Goal: Task Accomplishment & Management: Manage account settings

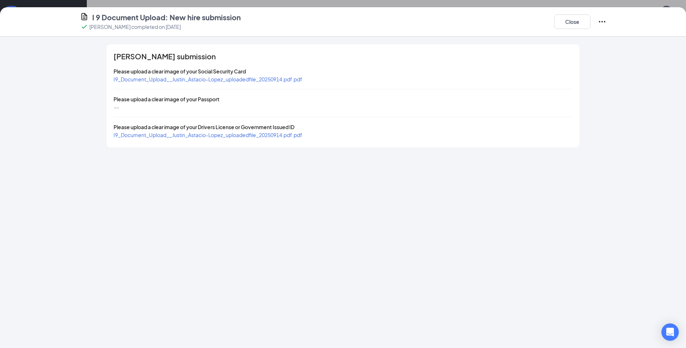
scroll to position [145, 0]
click at [576, 18] on button "Close" at bounding box center [573, 21] width 36 height 14
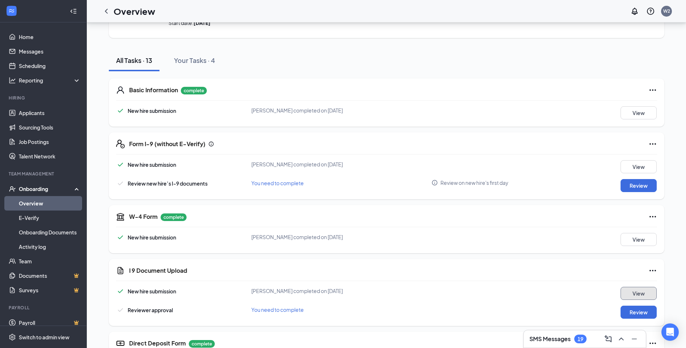
scroll to position [0, 0]
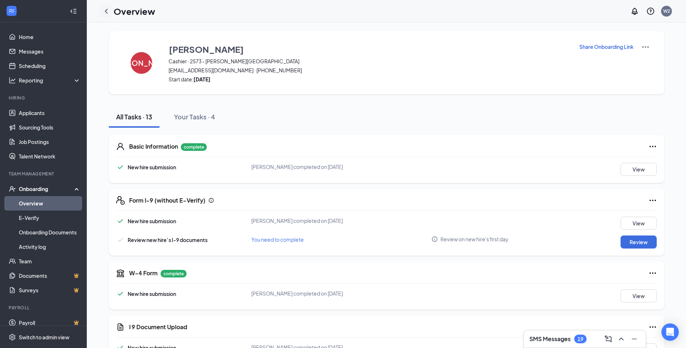
click at [105, 10] on icon "ChevronLeft" at bounding box center [106, 11] width 9 height 9
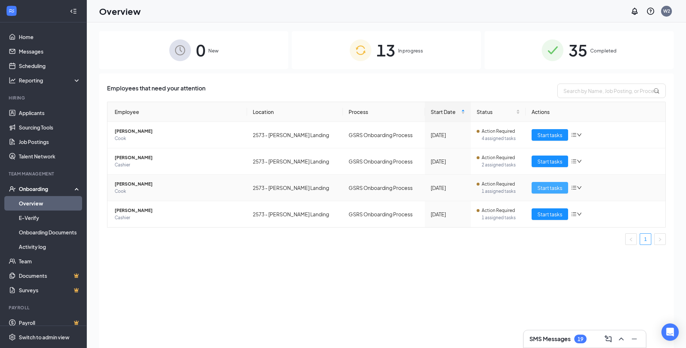
click at [538, 187] on span "Start tasks" at bounding box center [550, 188] width 25 height 8
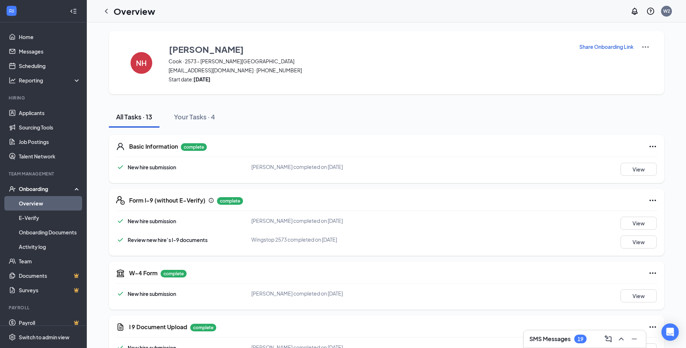
click at [175, 237] on span "Review new hire’s I-9 documents" at bounding box center [168, 240] width 80 height 7
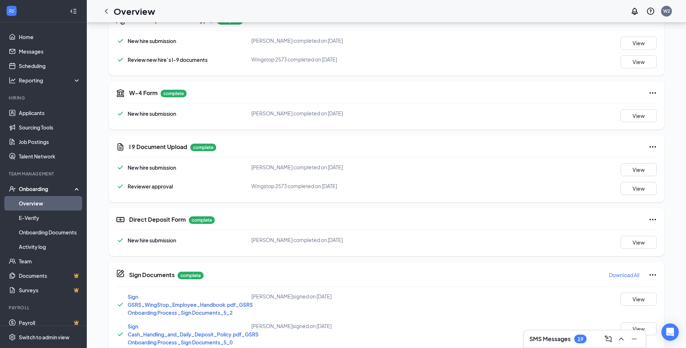
scroll to position [181, 0]
click at [650, 167] on button "View" at bounding box center [639, 168] width 36 height 13
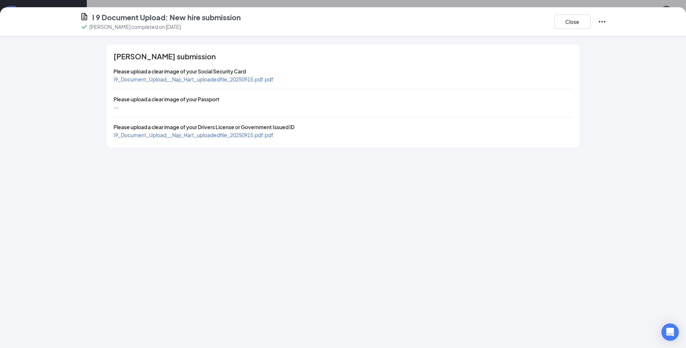
click at [150, 134] on span "I9_Document_Upload__Naji_Hart_uploadedfile_20250915.pdf.pdf" at bounding box center [194, 135] width 160 height 7
click at [572, 21] on button "Close" at bounding box center [573, 21] width 36 height 14
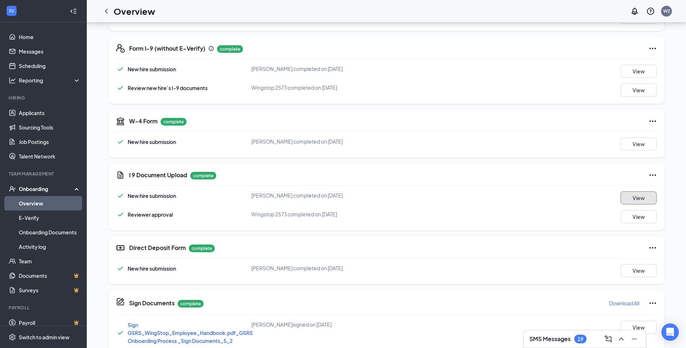
scroll to position [72, 0]
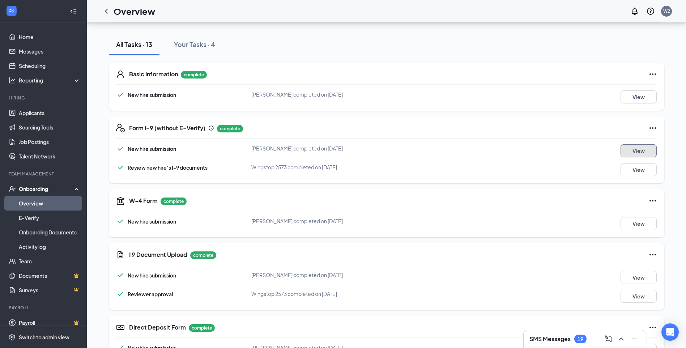
click at [635, 152] on button "View" at bounding box center [639, 150] width 36 height 13
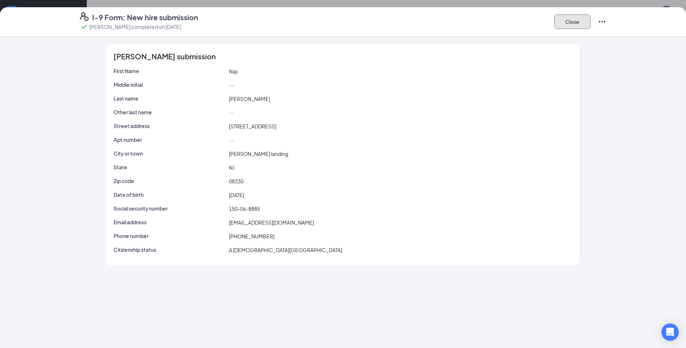
click at [570, 21] on button "Close" at bounding box center [573, 21] width 36 height 14
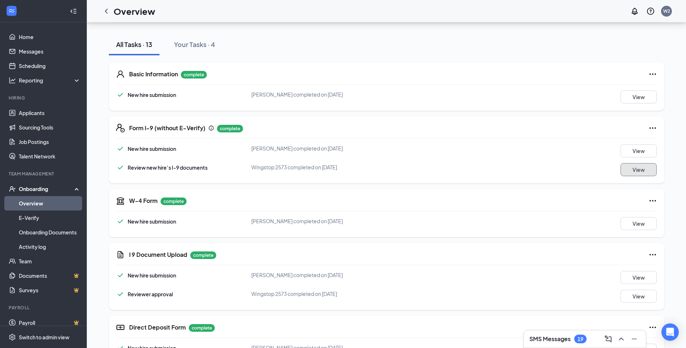
click at [631, 170] on button "View" at bounding box center [639, 169] width 36 height 13
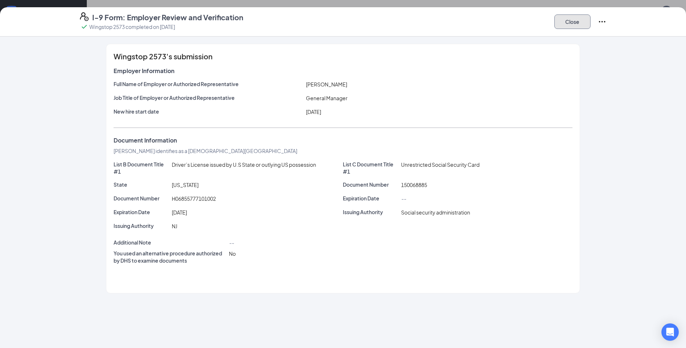
click at [575, 26] on button "Close" at bounding box center [573, 21] width 36 height 14
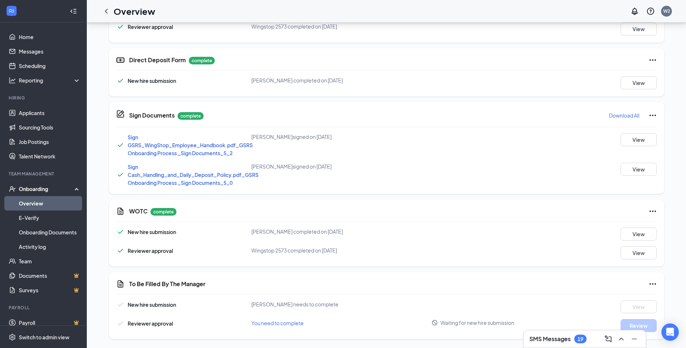
scroll to position [50, 0]
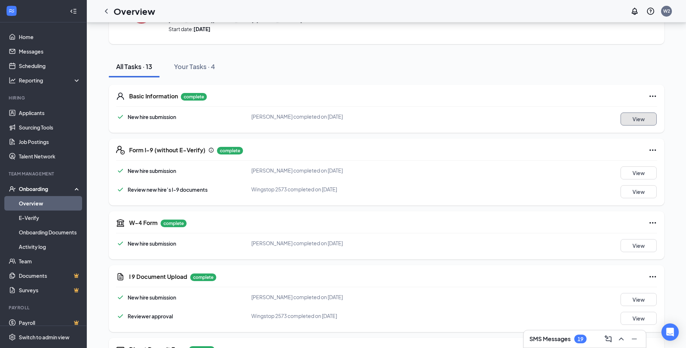
click at [643, 115] on button "View" at bounding box center [639, 119] width 36 height 13
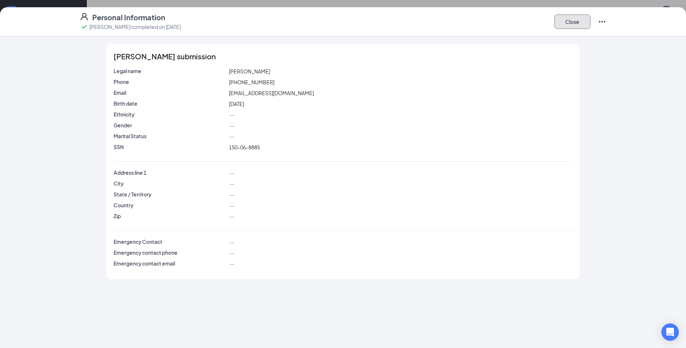
click at [564, 16] on button "Close" at bounding box center [573, 21] width 36 height 14
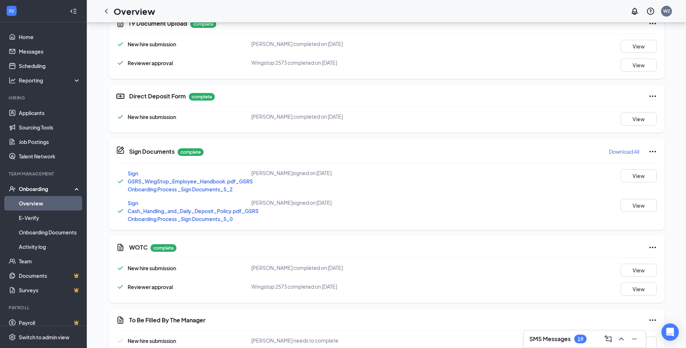
scroll to position [340, 0]
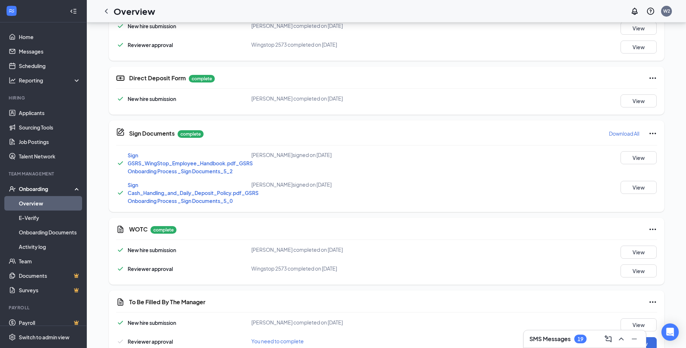
scroll to position [340, 0]
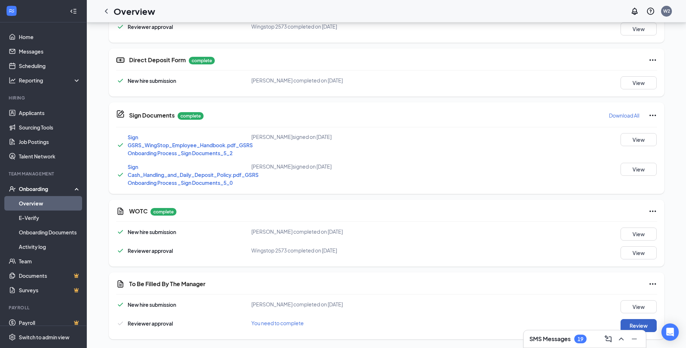
click at [643, 324] on button "Review" at bounding box center [639, 325] width 36 height 13
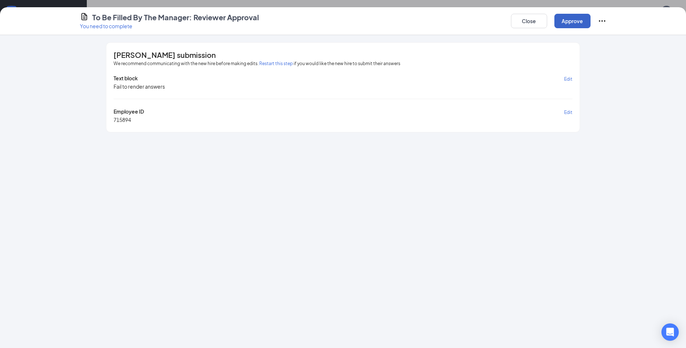
click at [570, 21] on button "Approve" at bounding box center [573, 21] width 36 height 14
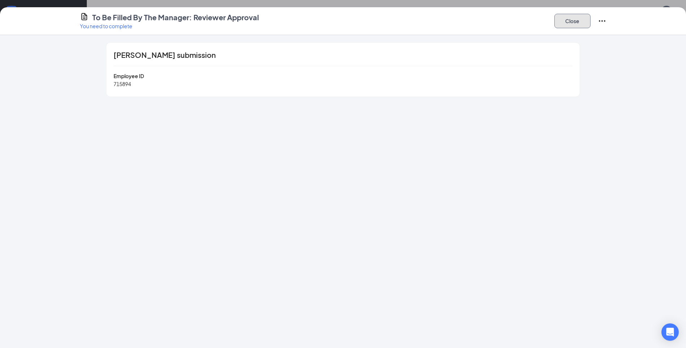
click at [570, 21] on button "Close" at bounding box center [573, 21] width 36 height 14
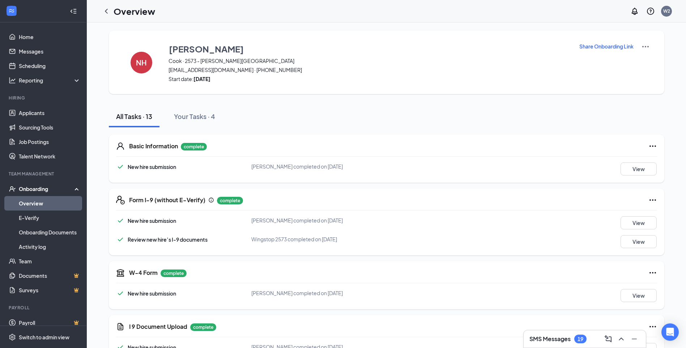
scroll to position [0, 0]
click at [106, 10] on icon "ChevronLeft" at bounding box center [106, 11] width 9 height 9
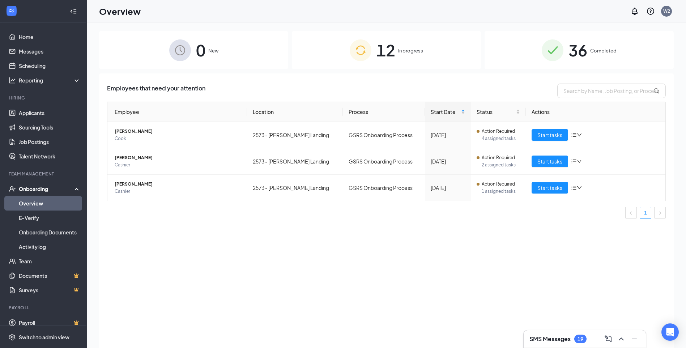
click at [398, 51] on div "12 In progress" at bounding box center [386, 50] width 189 height 38
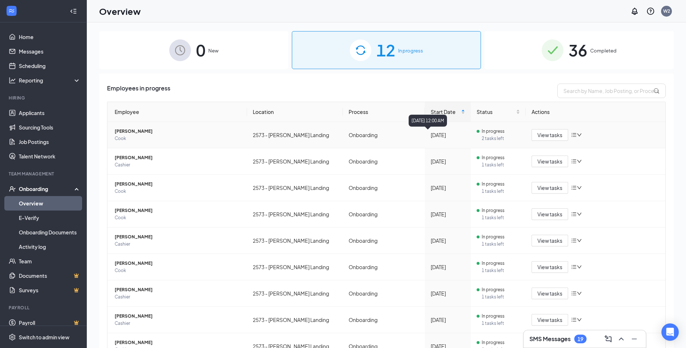
click at [429, 115] on div "[DATE] 12:00 AM" at bounding box center [428, 121] width 38 height 12
click at [441, 111] on span "Start Date" at bounding box center [445, 112] width 29 height 8
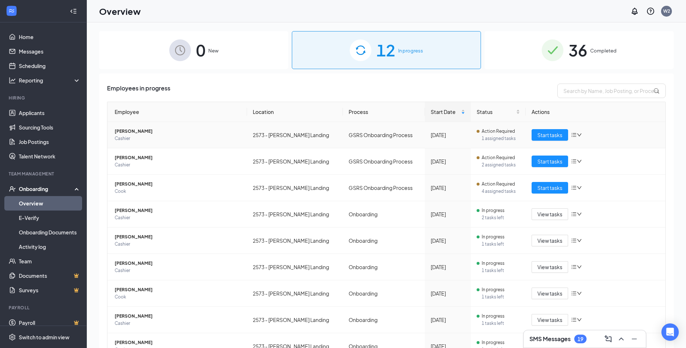
click at [147, 132] on span "[PERSON_NAME]" at bounding box center [178, 131] width 127 height 7
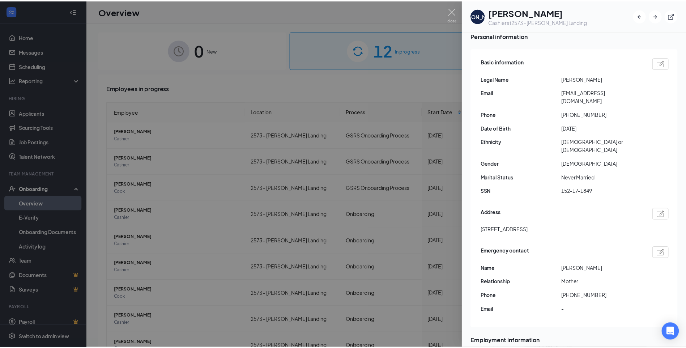
scroll to position [72, 0]
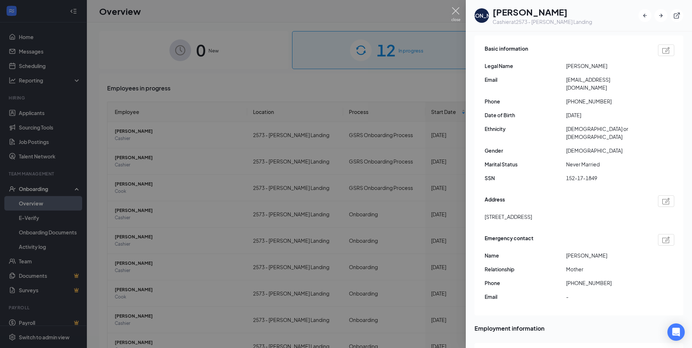
click at [453, 11] on img at bounding box center [455, 14] width 9 height 14
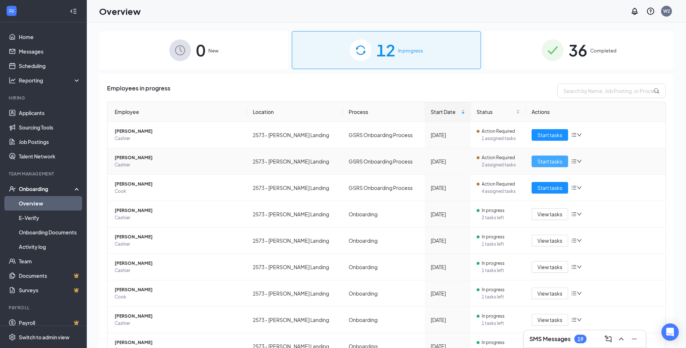
click at [544, 164] on span "Start tasks" at bounding box center [550, 161] width 25 height 8
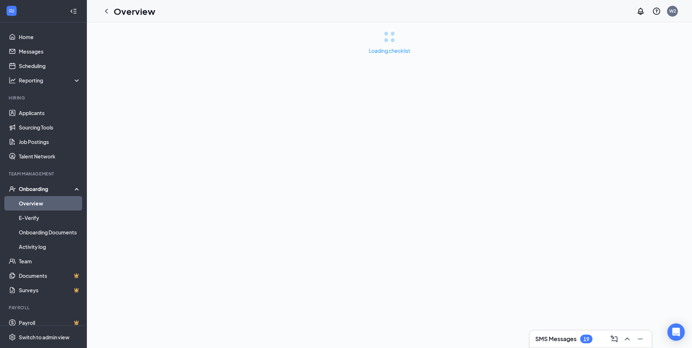
click at [565, 343] on h3 "SMS Messages" at bounding box center [555, 339] width 41 height 8
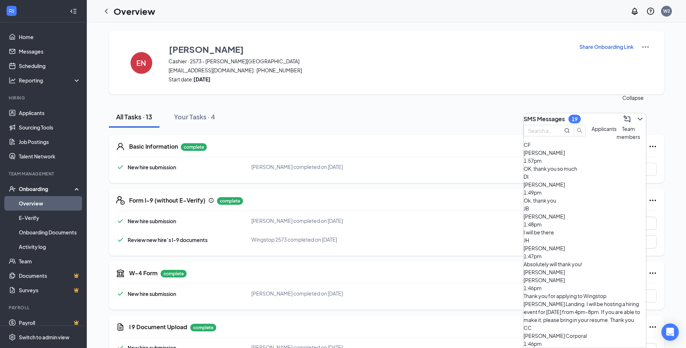
click at [638, 119] on icon "ChevronDown" at bounding box center [640, 119] width 9 height 9
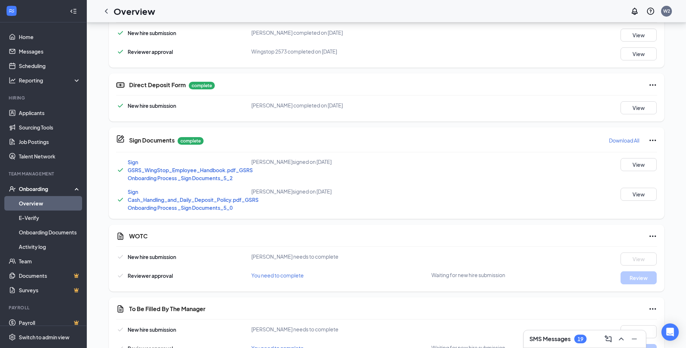
scroll to position [340, 0]
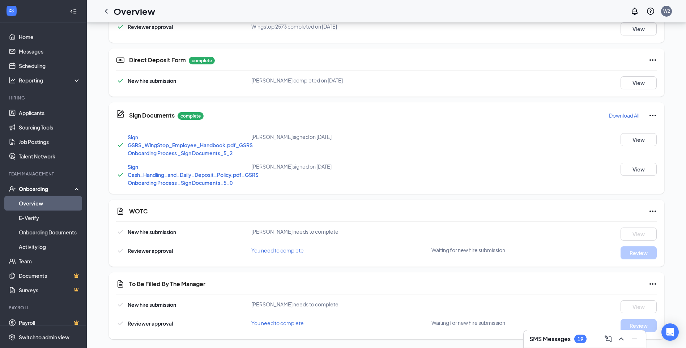
click at [574, 340] on div "SMS Messages 19" at bounding box center [558, 339] width 57 height 9
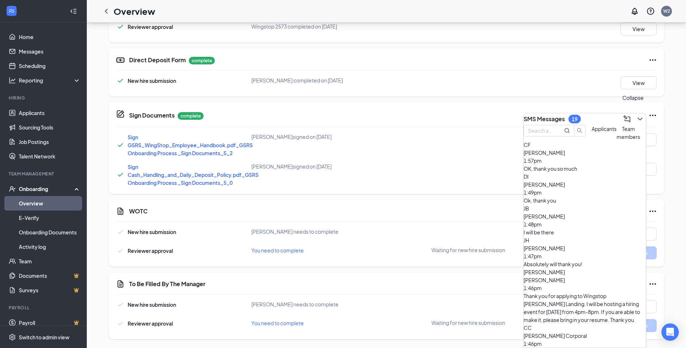
click at [636, 119] on icon "ChevronDown" at bounding box center [640, 119] width 9 height 9
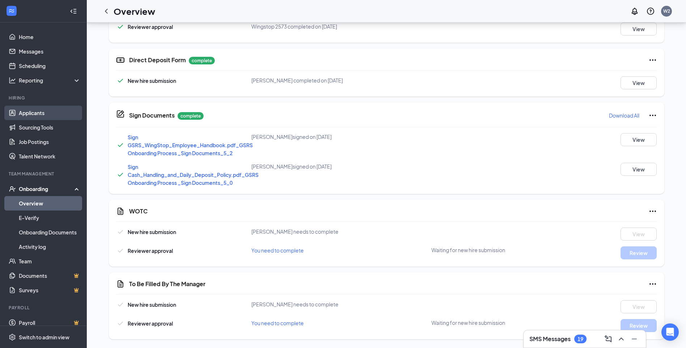
click at [19, 113] on link "Applicants" at bounding box center [50, 113] width 62 height 14
